Goal: Information Seeking & Learning: Learn about a topic

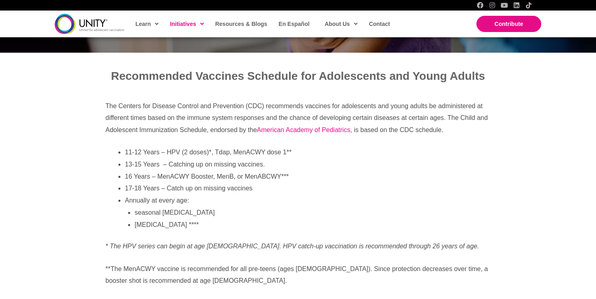
scroll to position [252, 0]
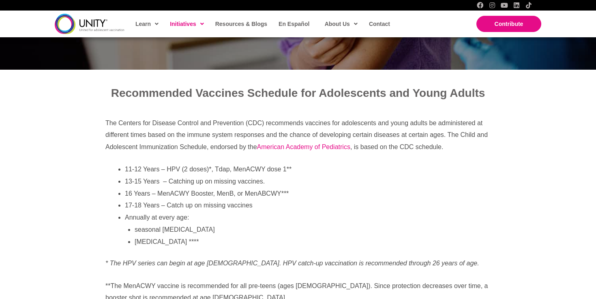
scroll to position [224, 0]
